Goal: Transaction & Acquisition: Purchase product/service

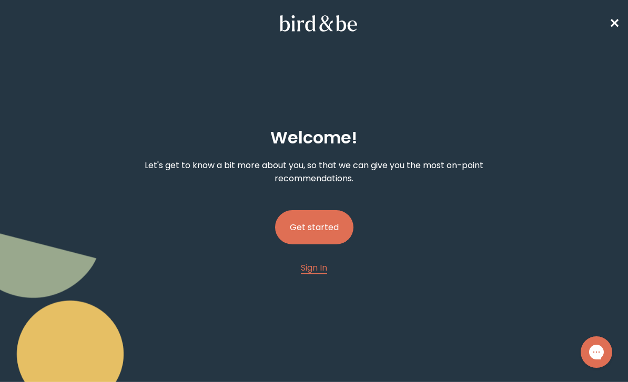
click at [324, 225] on button "Get started" at bounding box center [314, 227] width 78 height 34
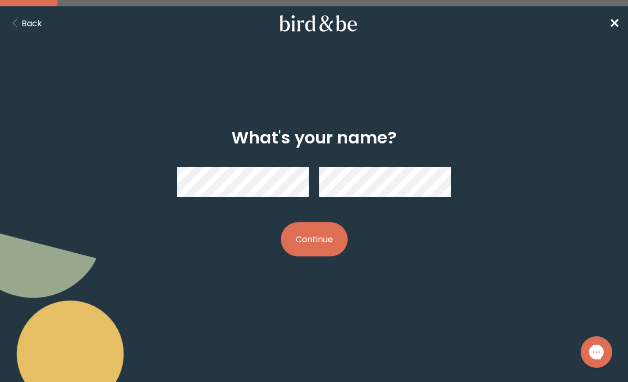
click at [269, 199] on div at bounding box center [314, 182] width 274 height 47
click at [313, 240] on button "Continue" at bounding box center [314, 239] width 67 height 34
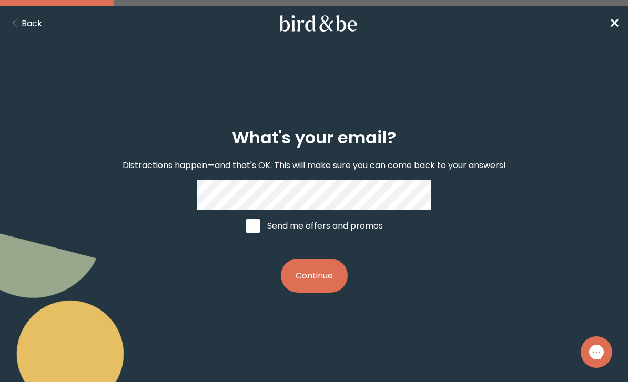
click at [247, 229] on span at bounding box center [253, 226] width 15 height 15
click at [246, 226] on input "Send me offers and promos" at bounding box center [245, 226] width 1 height 1
checkbox input "true"
click at [314, 285] on button "Continue" at bounding box center [314, 276] width 67 height 34
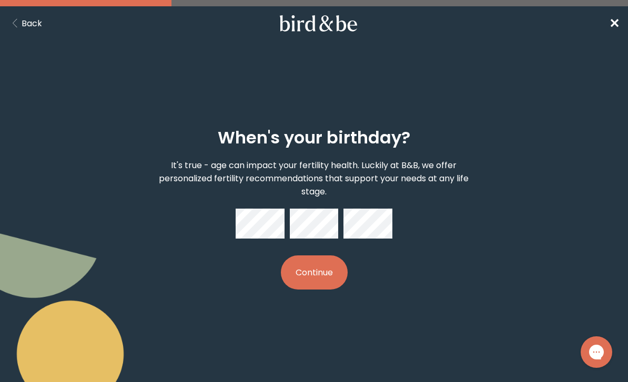
click at [334, 272] on button "Continue" at bounding box center [314, 273] width 67 height 34
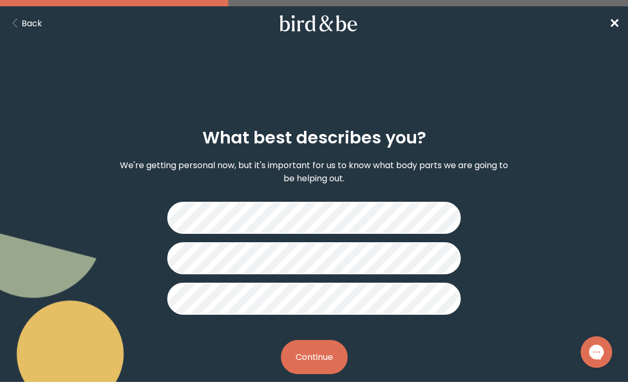
click at [321, 355] on button "Continue" at bounding box center [314, 357] width 67 height 34
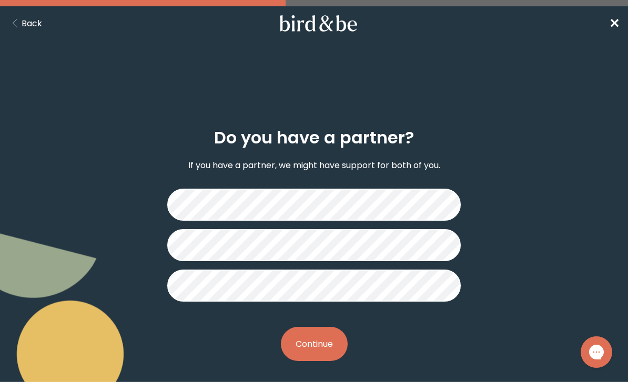
click at [310, 356] on button "Continue" at bounding box center [314, 344] width 67 height 34
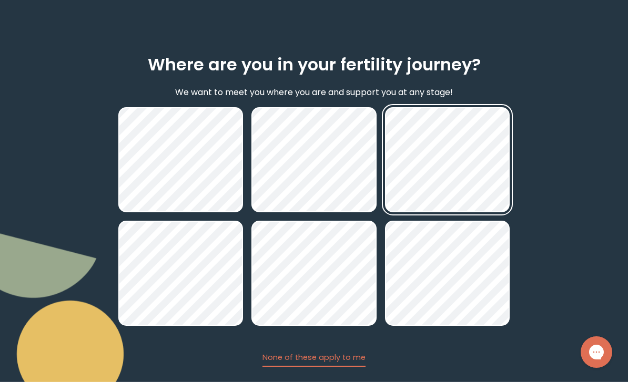
scroll to position [103, 0]
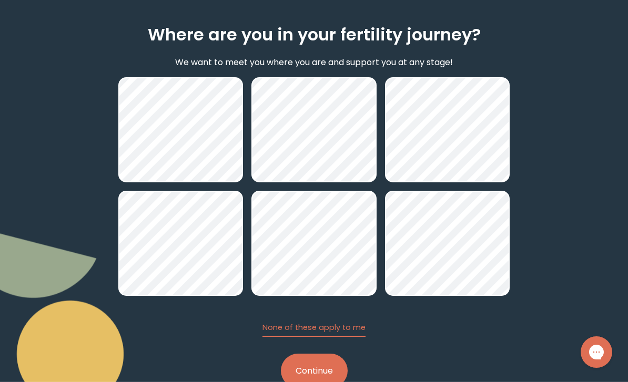
click at [325, 279] on html "plus-circle minus-circle close-circle Bird & Be Logo Bird & Be Logo arrow-left …" at bounding box center [314, 88] width 628 height 382
click at [325, 374] on button "Continue" at bounding box center [314, 371] width 67 height 34
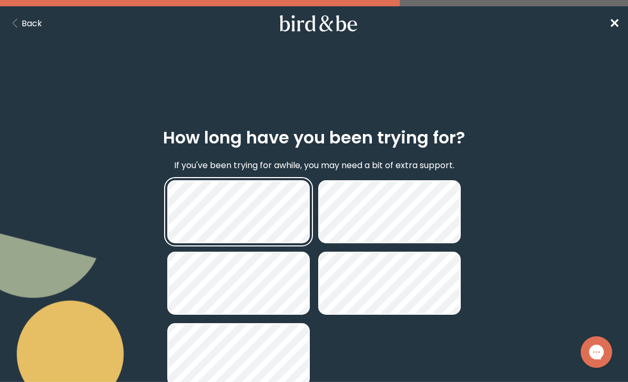
scroll to position [48, 0]
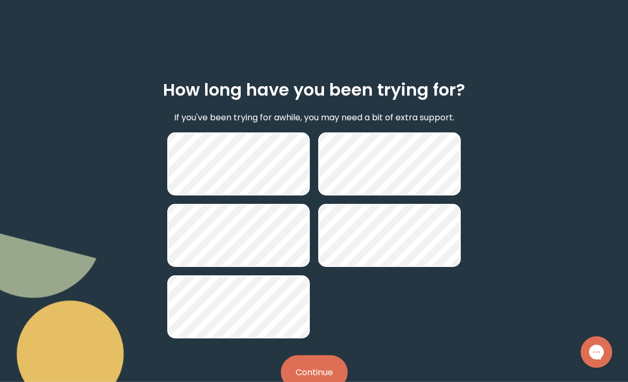
click at [318, 382] on button "Continue" at bounding box center [314, 372] width 67 height 34
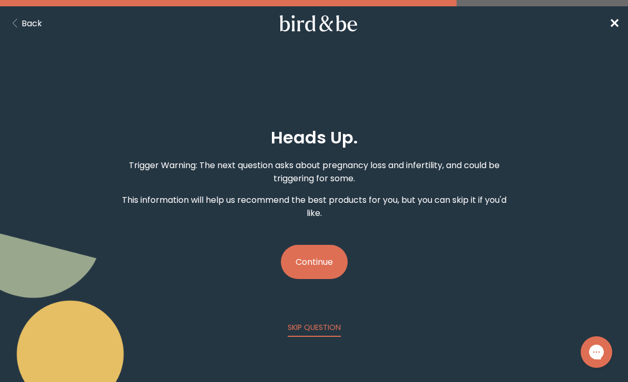
click at [322, 264] on button "Continue" at bounding box center [314, 262] width 67 height 34
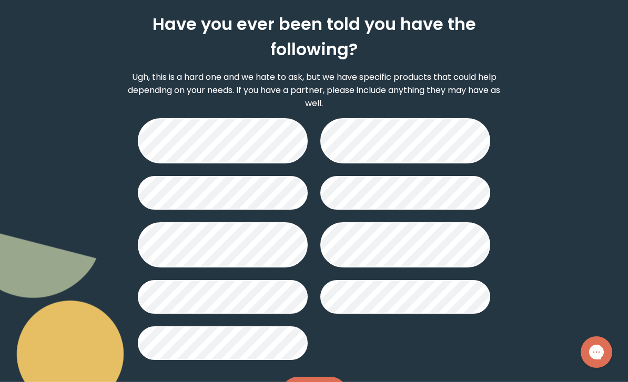
scroll to position [114, 0]
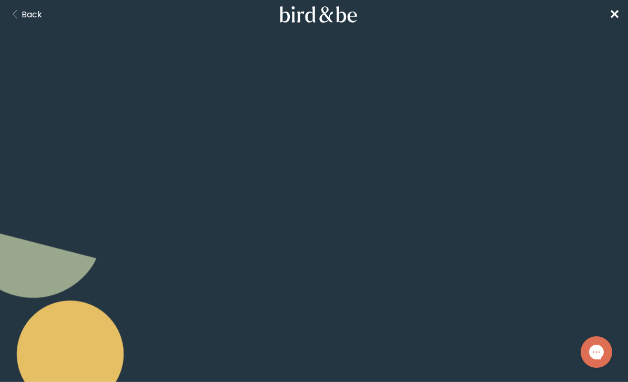
scroll to position [10, 0]
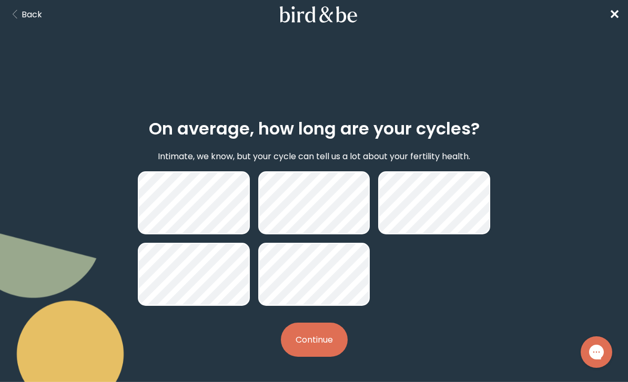
click at [329, 342] on button "Continue" at bounding box center [314, 340] width 67 height 34
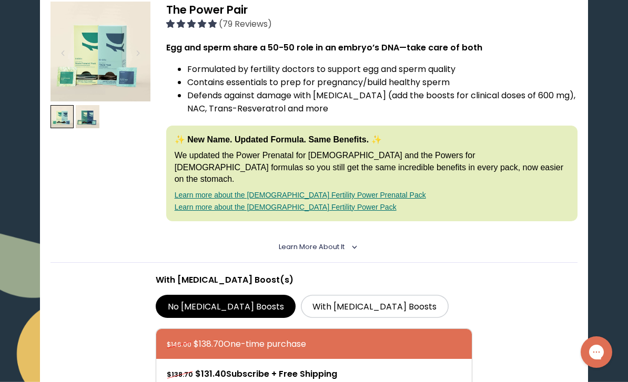
scroll to position [207, 0]
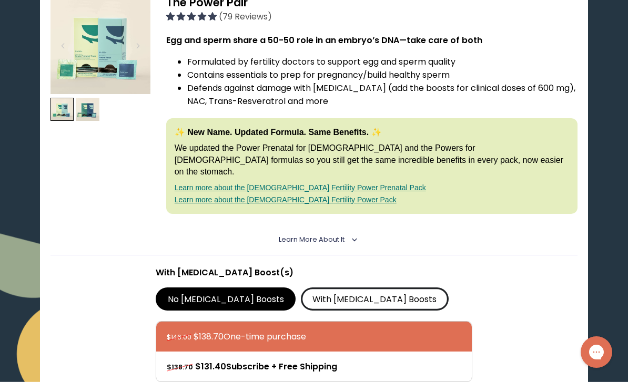
click at [338, 289] on label "With [MEDICAL_DATA] Boosts" at bounding box center [375, 299] width 148 height 23
click at [0, 0] on input "With [MEDICAL_DATA] Boosts" at bounding box center [0, 0] width 0 height 0
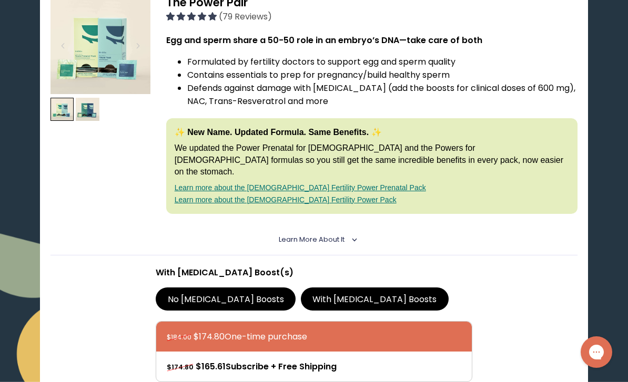
click at [210, 300] on label "No [MEDICAL_DATA] Boosts" at bounding box center [226, 299] width 140 height 23
click at [0, 0] on input "No [MEDICAL_DATA] Boosts" at bounding box center [0, 0] width 0 height 0
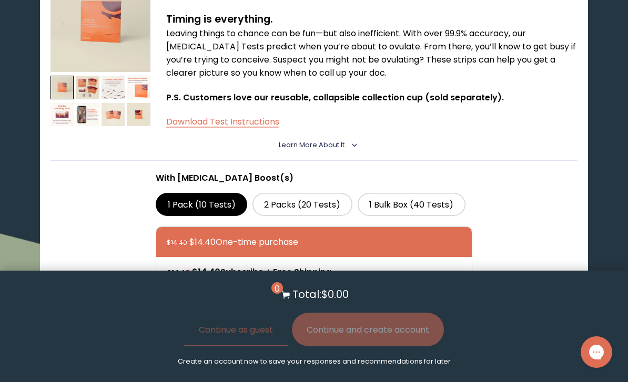
scroll to position [716, 0]
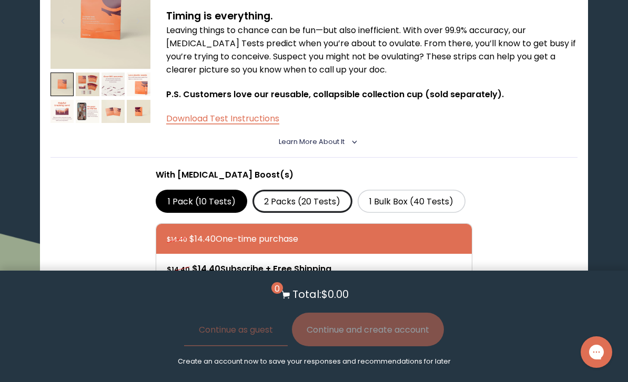
click at [326, 202] on label "2 Packs (20 Tests)" at bounding box center [302, 201] width 100 height 23
click at [0, 0] on input "2 Packs (20 Tests)" at bounding box center [0, 0] width 0 height 0
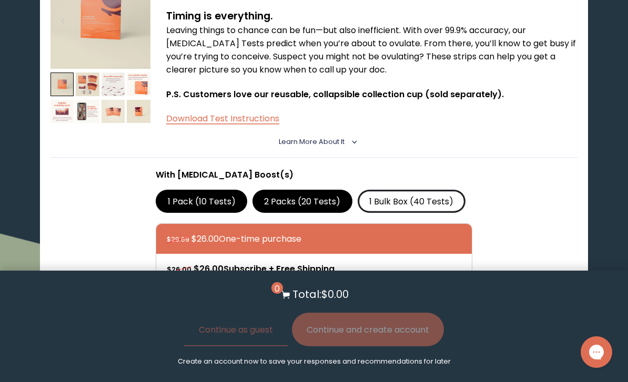
click at [447, 196] on label "1 Bulk Box (40 Tests)" at bounding box center [412, 201] width 108 height 23
click at [0, 0] on input "1 Bulk Box (40 Tests)" at bounding box center [0, 0] width 0 height 0
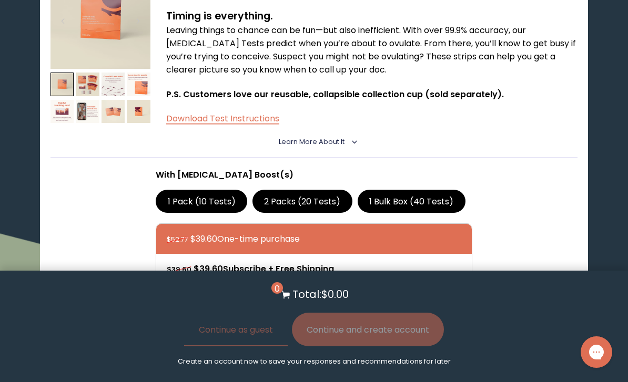
click at [320, 201] on label "2 Packs (20 Tests)" at bounding box center [302, 201] width 100 height 23
click at [0, 0] on input "2 Packs (20 Tests)" at bounding box center [0, 0] width 0 height 0
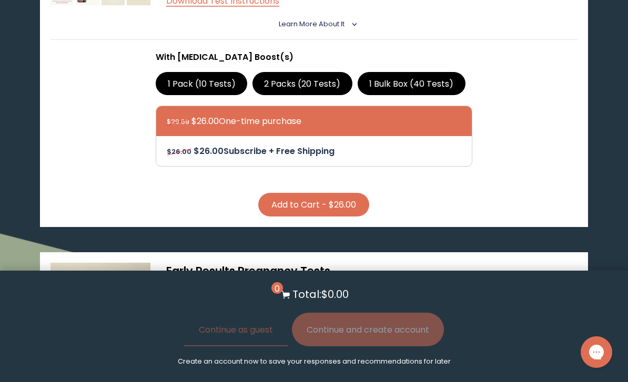
scroll to position [838, 0]
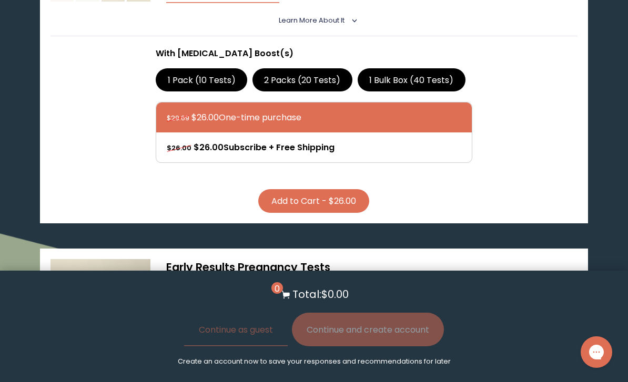
click at [339, 192] on button "Add to Cart - $26.00" at bounding box center [313, 201] width 111 height 24
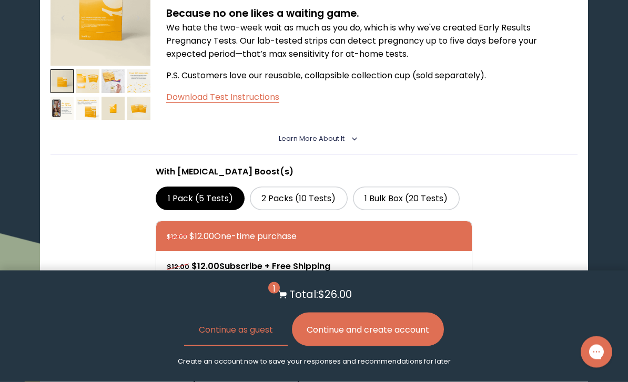
scroll to position [1136, 0]
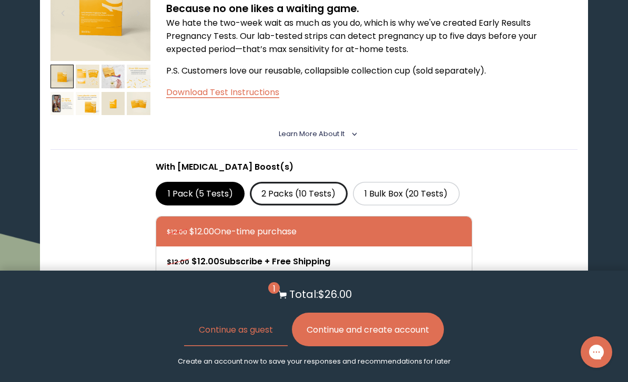
click at [311, 193] on label "2 Packs (10 Tests)" at bounding box center [299, 193] width 98 height 23
click at [0, 0] on input "2 Packs (10 Tests)" at bounding box center [0, 0] width 0 height 0
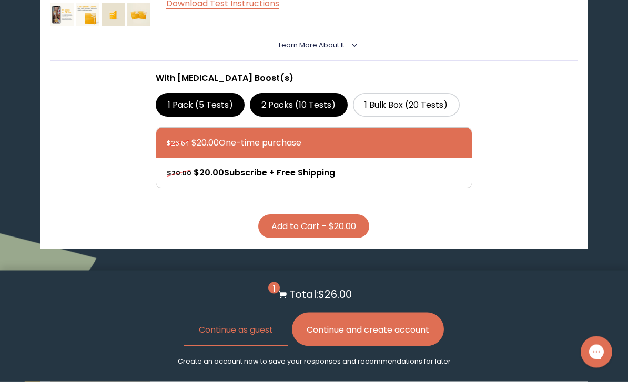
scroll to position [1251, 0]
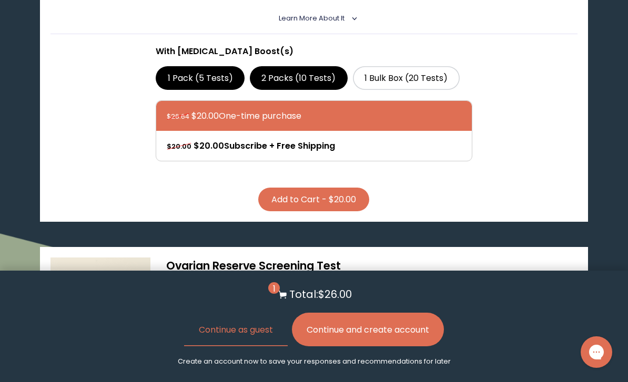
click at [321, 192] on button "Add to Cart - $20.00" at bounding box center [313, 200] width 111 height 24
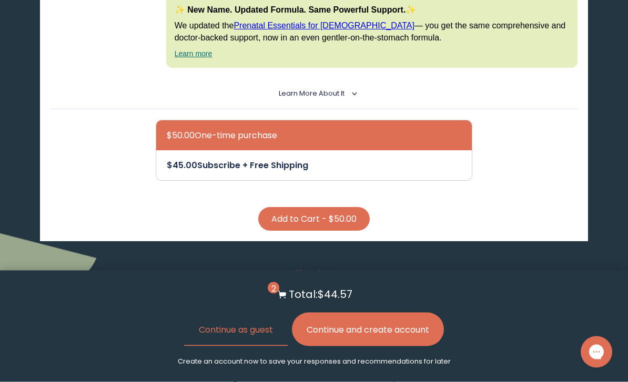
scroll to position [3210, 0]
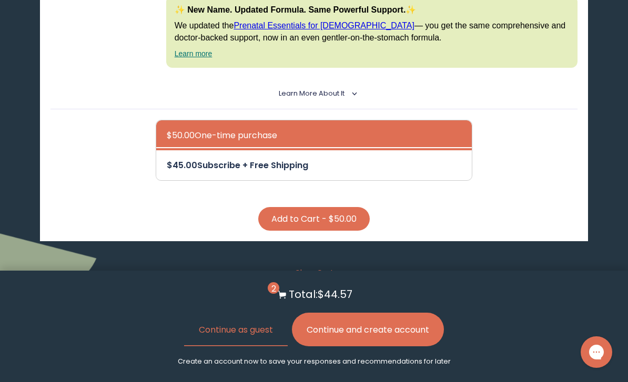
click at [303, 180] on div at bounding box center [324, 165] width 315 height 30
click at [167, 159] on input "$45.00 Subscribe + Free Shipping" at bounding box center [166, 158] width 1 height 1
radio input "true"
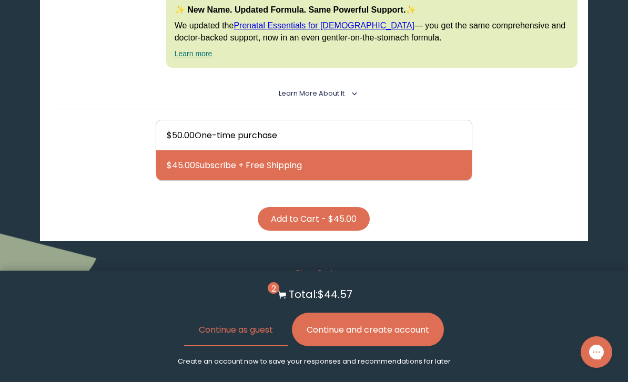
click at [319, 231] on button "Add to Cart - $45.00" at bounding box center [314, 219] width 112 height 24
click at [366, 346] on button "Continue and create account" at bounding box center [368, 330] width 152 height 34
